Goal: Task Accomplishment & Management: Use online tool/utility

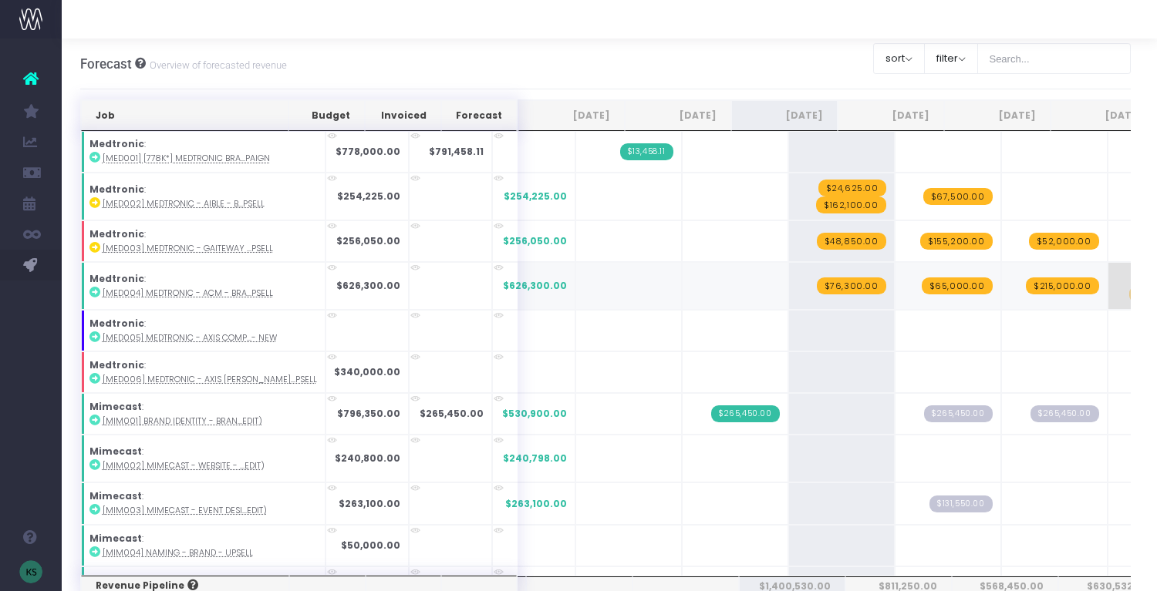
scroll to position [1838, 0]
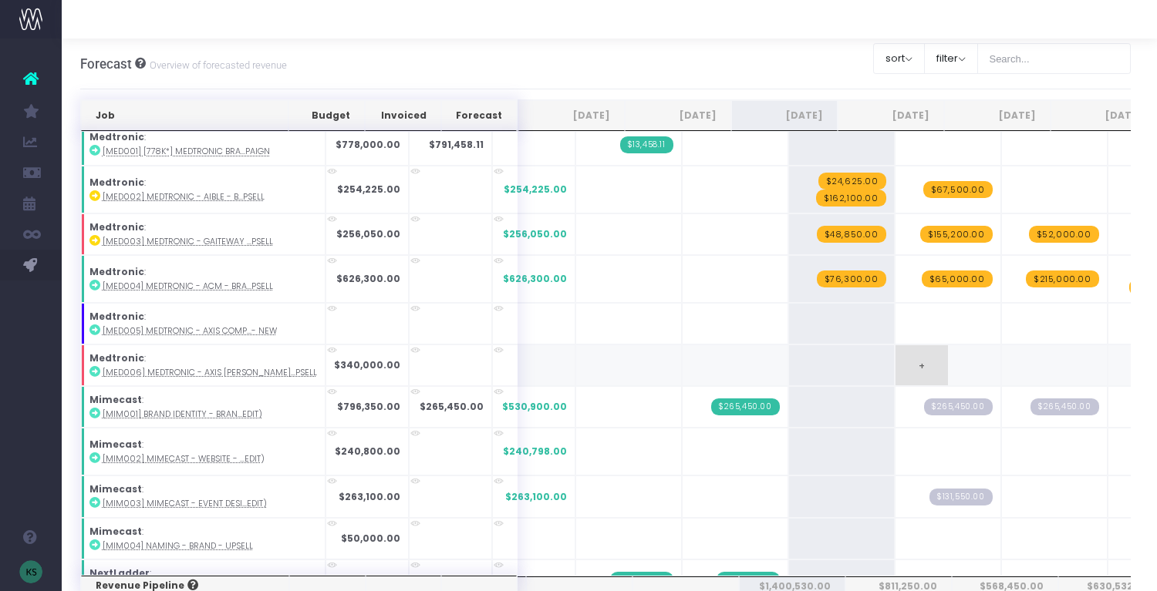
click at [895, 362] on span "+" at bounding box center [921, 365] width 52 height 40
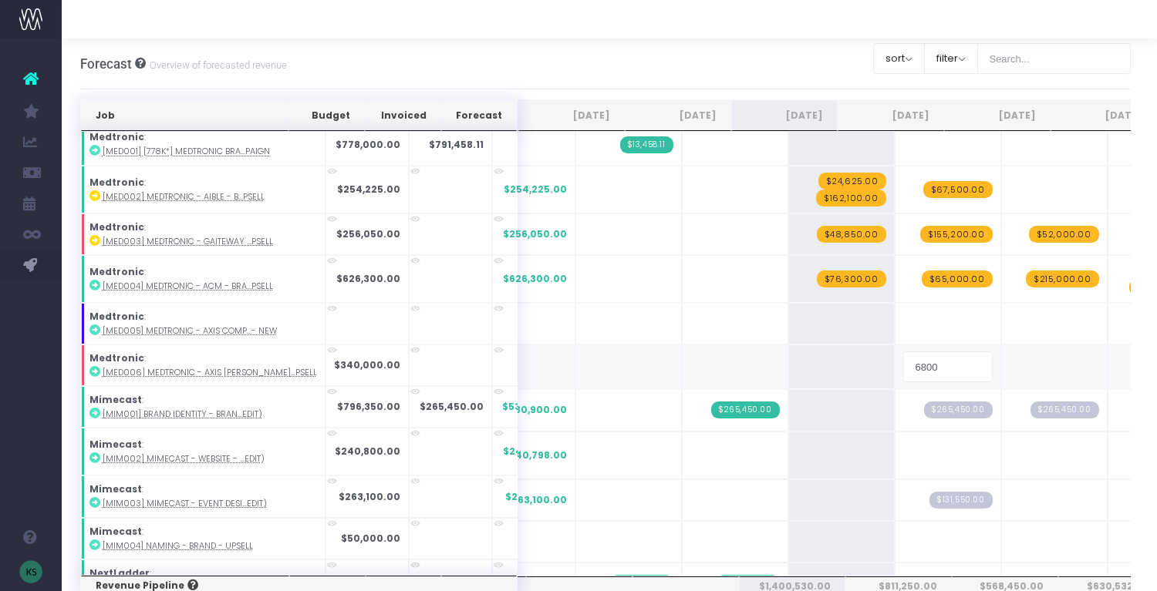
type input "68000"
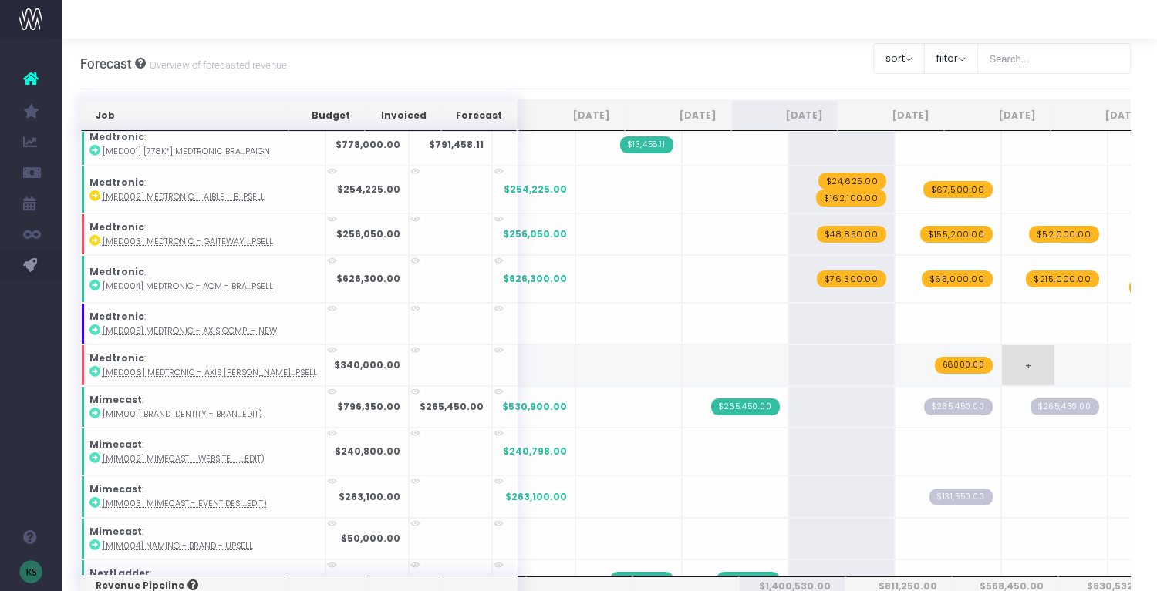
click at [1002, 362] on span "+" at bounding box center [1028, 365] width 52 height 40
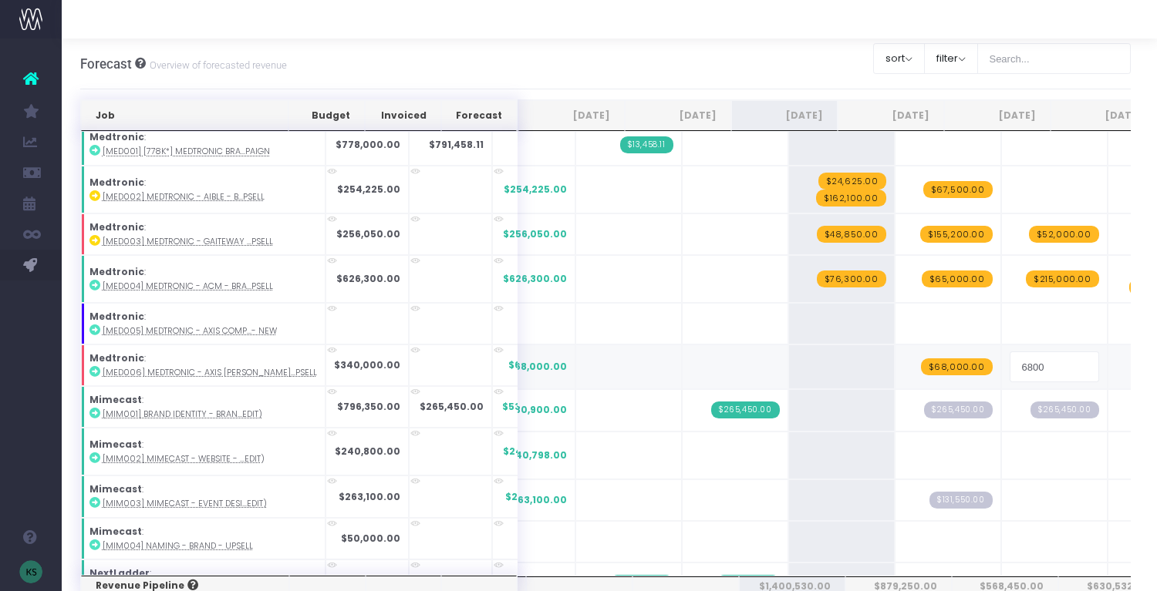
type input "68000"
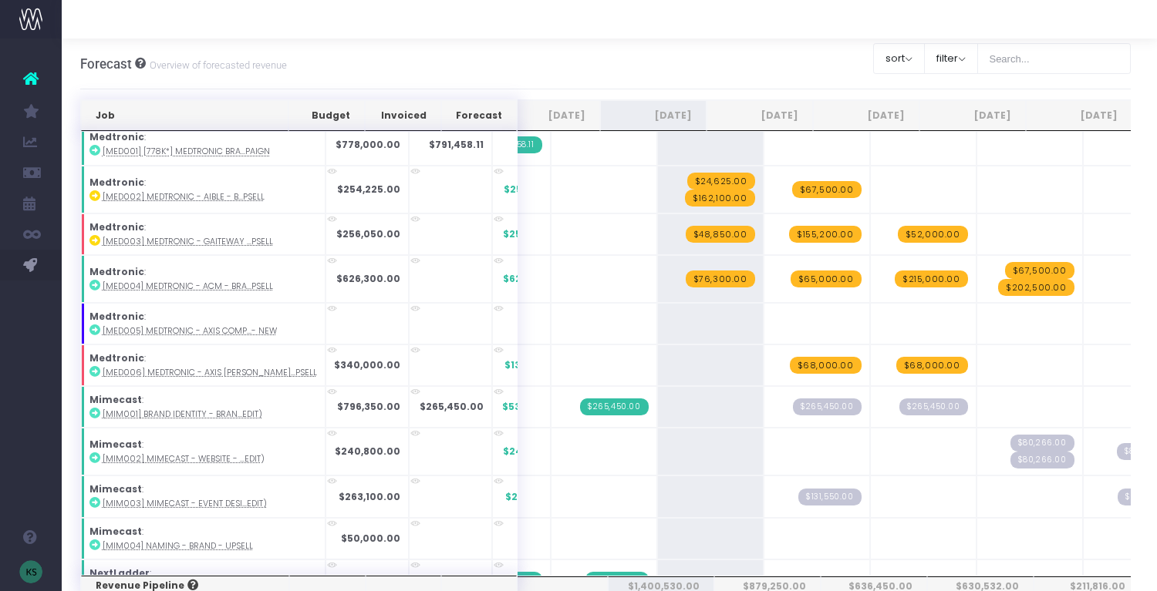
scroll to position [0, 146]
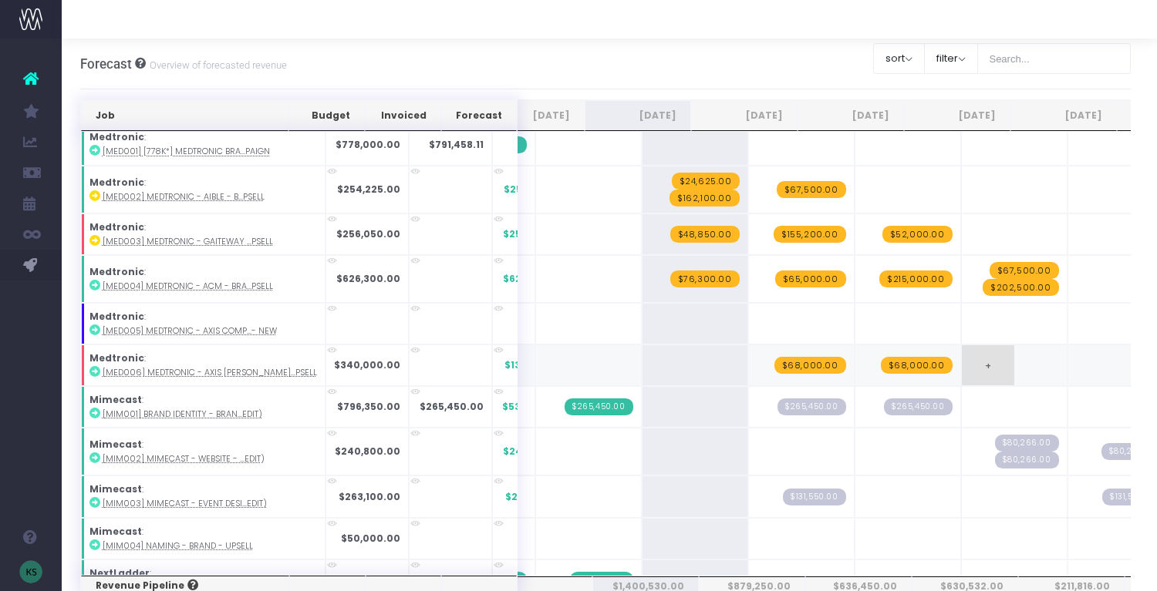
click at [961, 365] on span "+" at bounding box center [987, 365] width 52 height 40
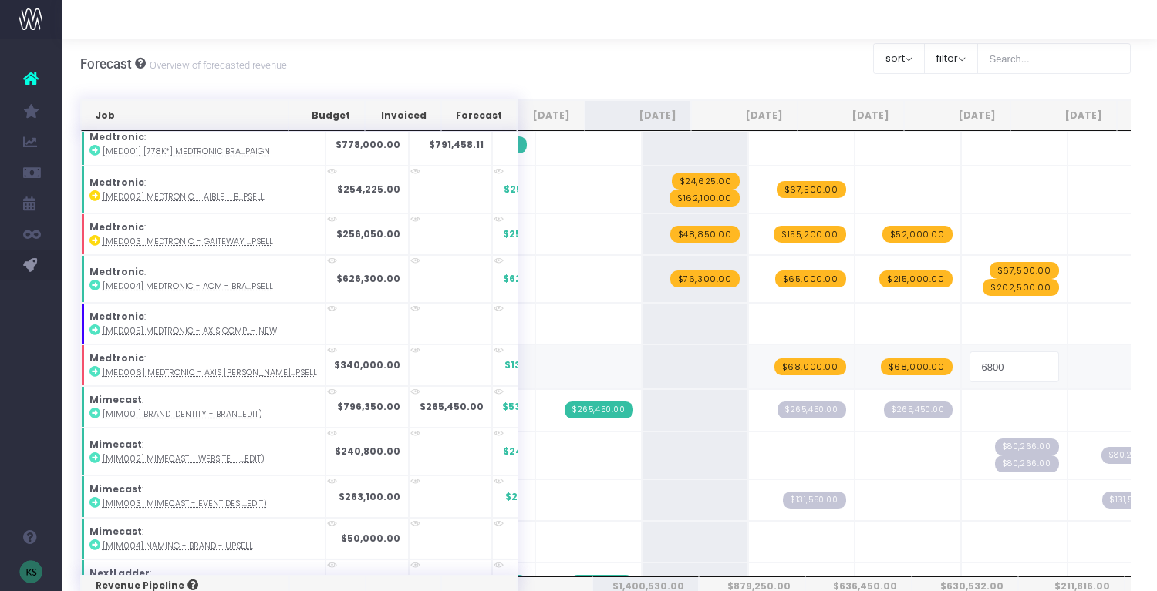
type input "68000"
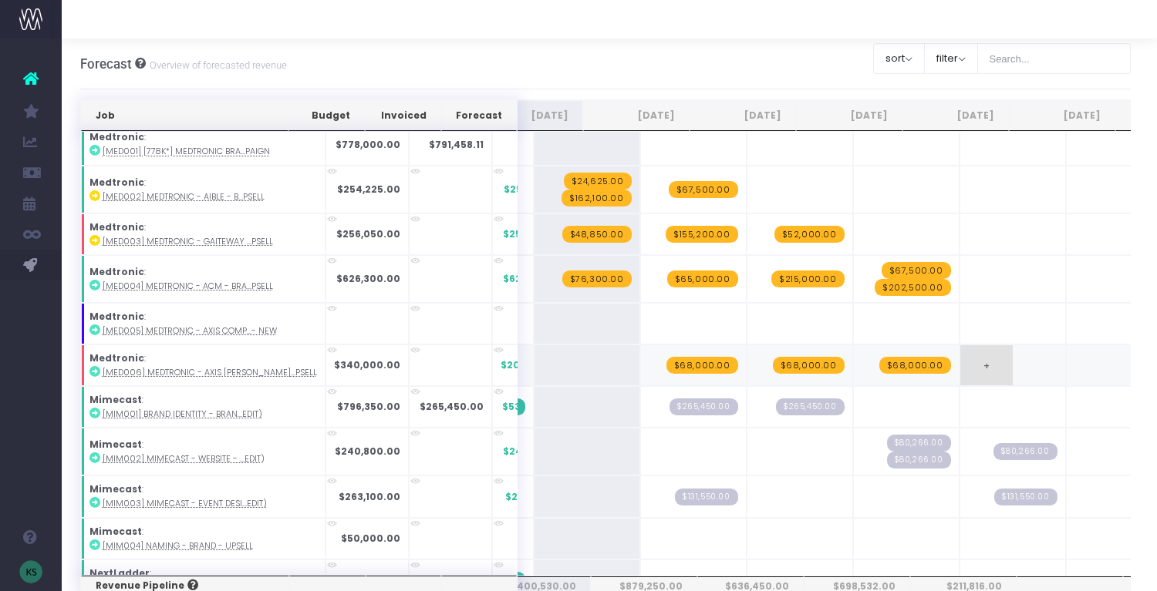
click at [960, 365] on span "+" at bounding box center [986, 365] width 52 height 40
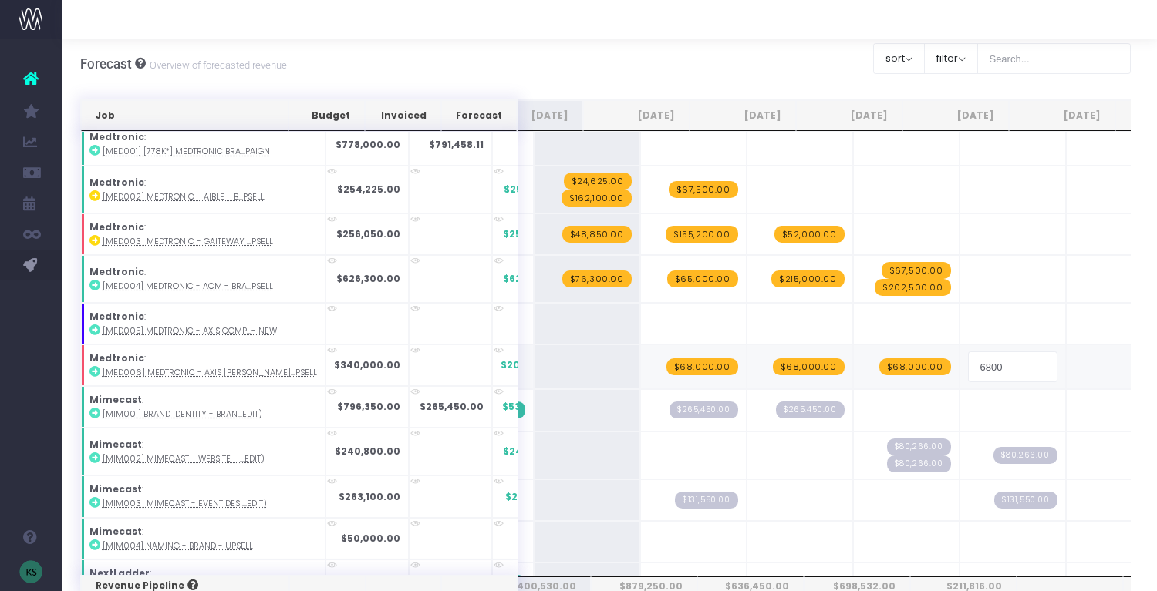
type input "68000"
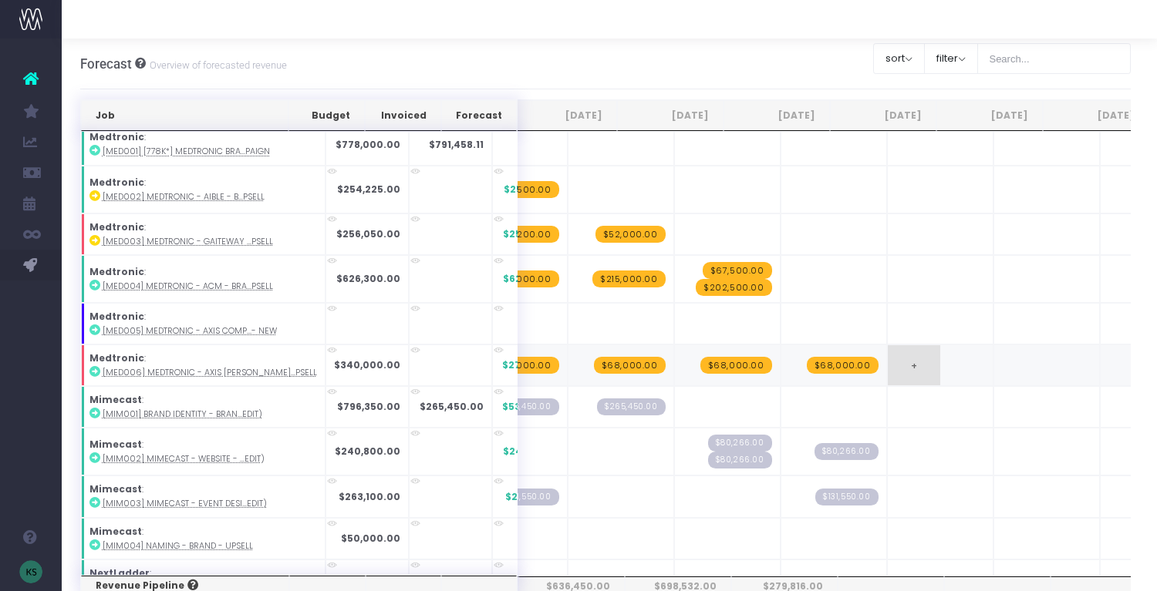
click at [887, 369] on span "+" at bounding box center [913, 365] width 52 height 40
